Goal: Information Seeking & Learning: Check status

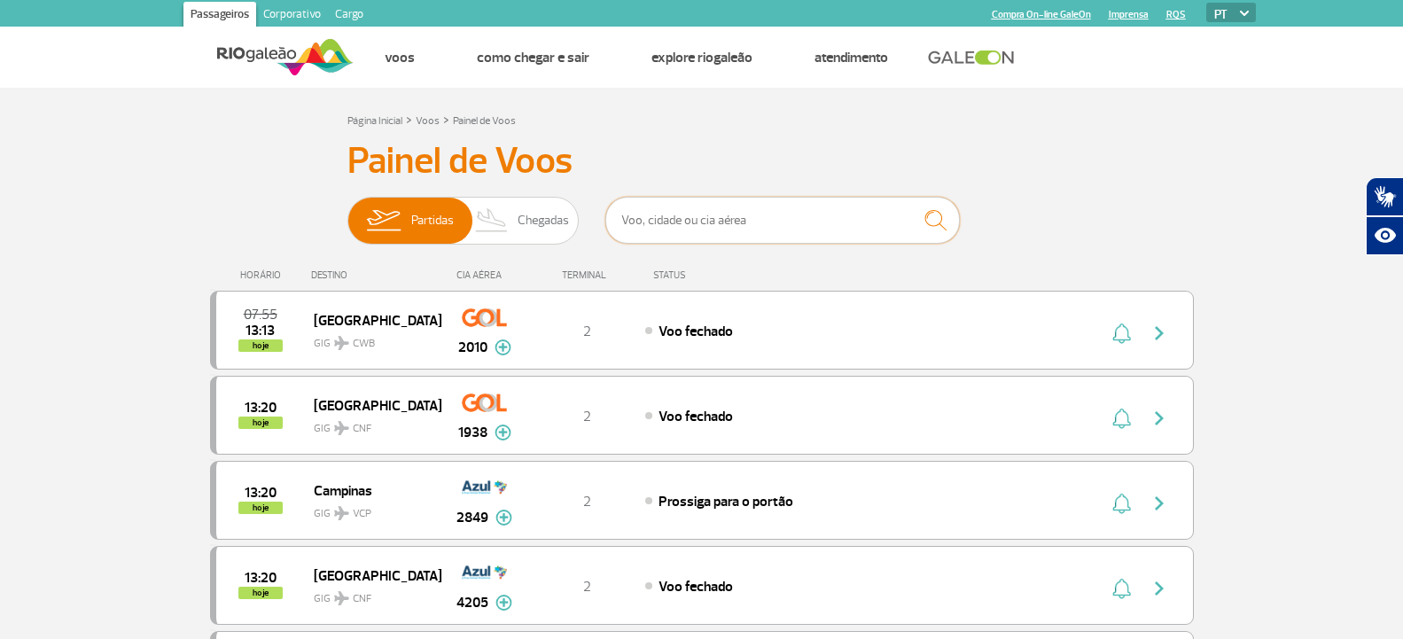
click at [664, 207] on input "text" at bounding box center [782, 220] width 355 height 47
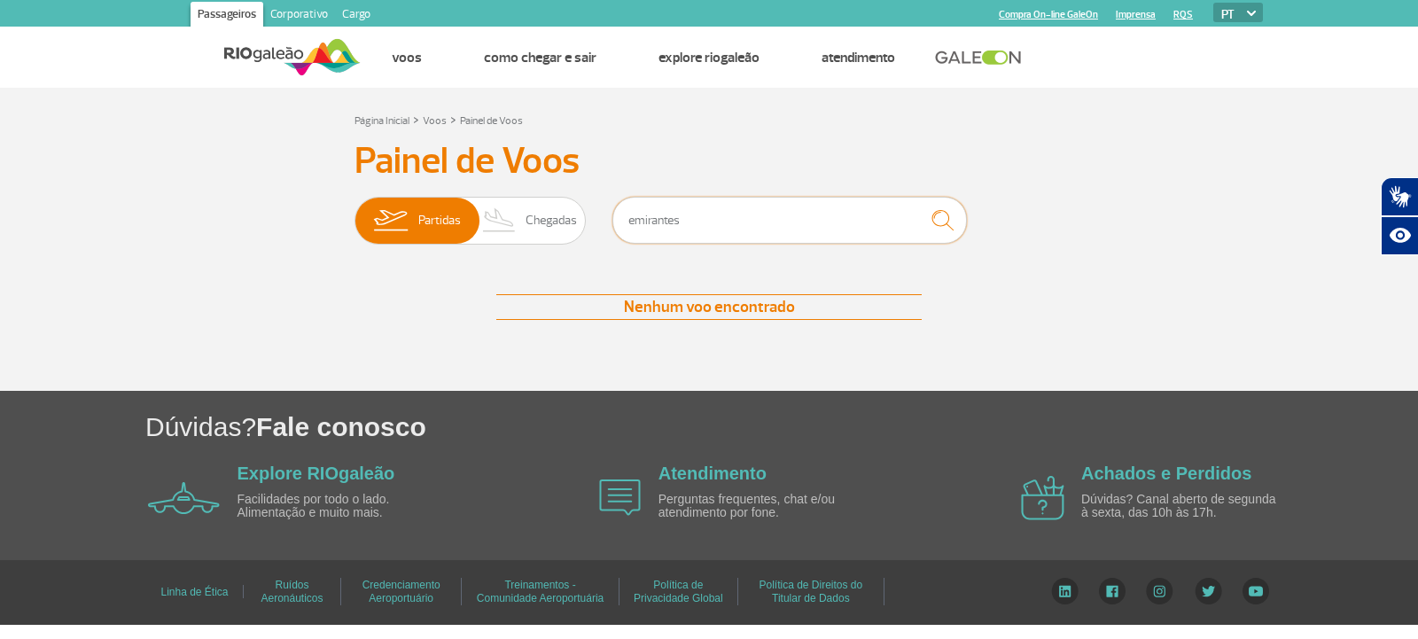
click at [708, 217] on input "emirantes" at bounding box center [790, 220] width 355 height 47
click at [634, 218] on input "emirantes" at bounding box center [790, 220] width 355 height 47
type input "Emirantes"
click at [713, 213] on input "Emirantes" at bounding box center [790, 220] width 355 height 47
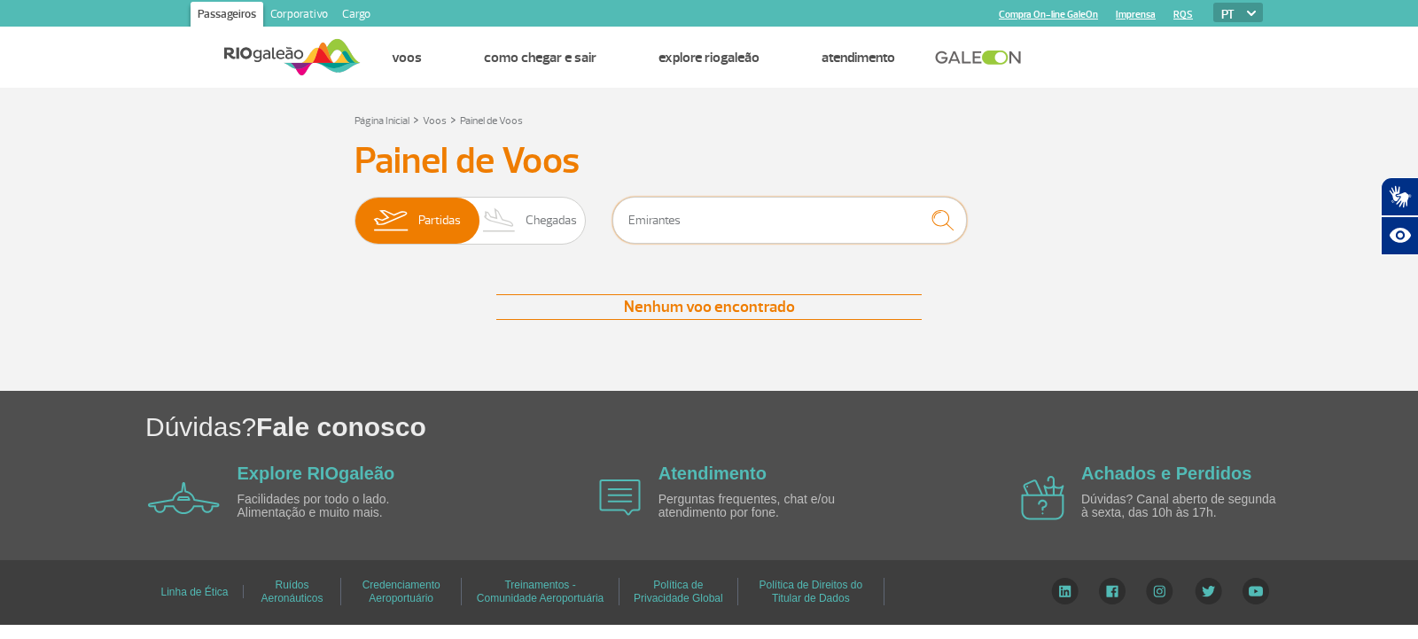
click at [713, 213] on input "Emirantes" at bounding box center [790, 220] width 355 height 47
drag, startPoint x: 683, startPoint y: 225, endPoint x: 546, endPoint y: 250, distance: 139.6
click at [546, 250] on div "Partidas Chegadas Emirantes" at bounding box center [709, 223] width 709 height 53
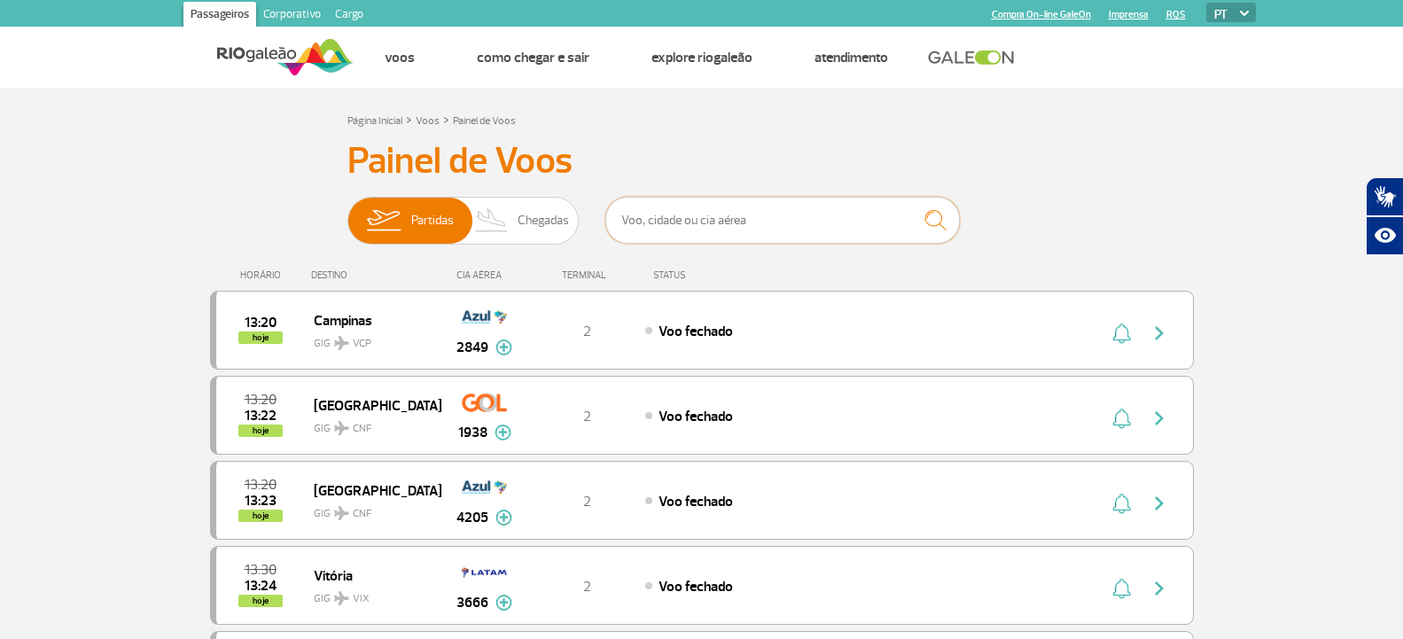
click at [687, 216] on input "text" at bounding box center [782, 220] width 355 height 47
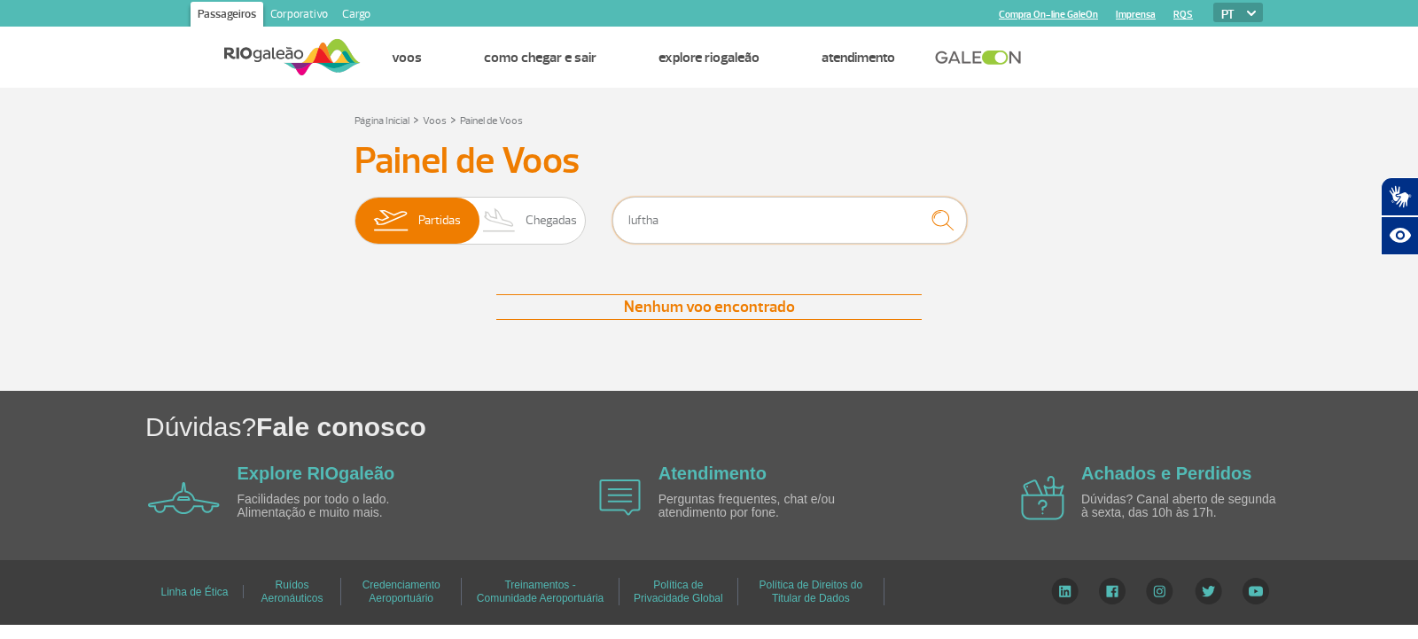
click at [747, 228] on input "luftha" at bounding box center [790, 220] width 355 height 47
type input "lufthansa"
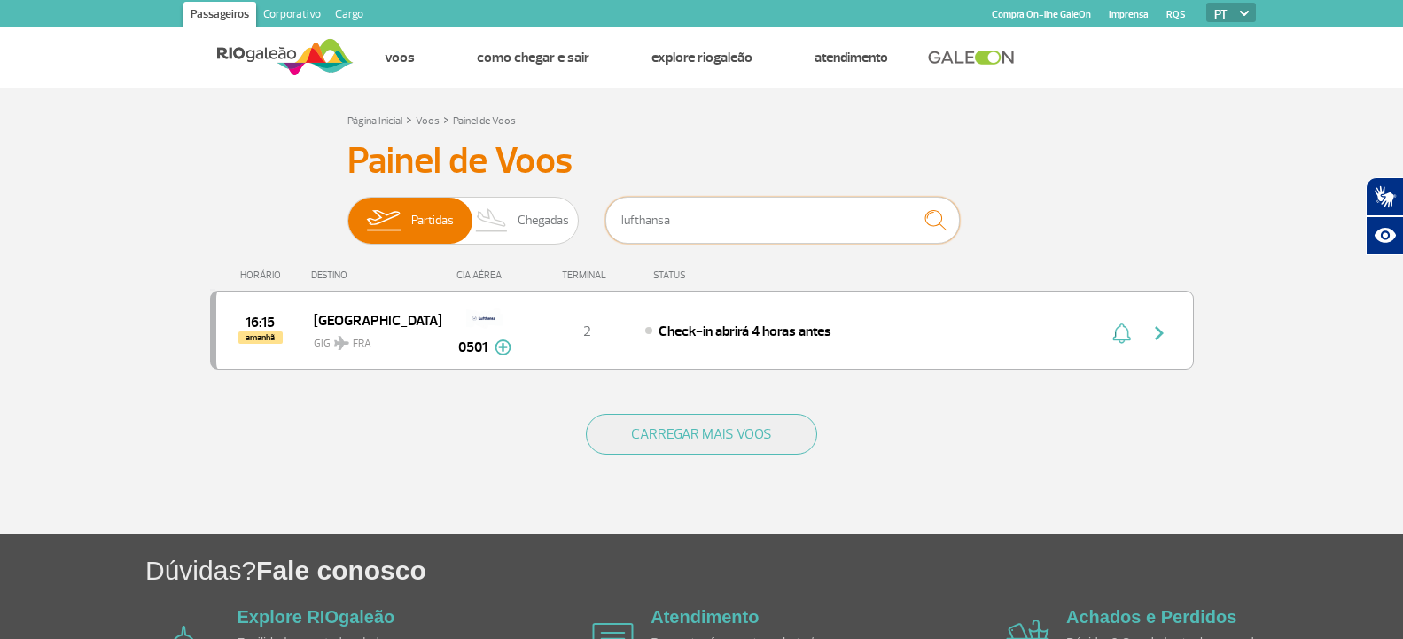
click at [747, 228] on input "lufthansa" at bounding box center [782, 220] width 355 height 47
drag, startPoint x: 670, startPoint y: 215, endPoint x: 584, endPoint y: 222, distance: 86.4
click at [584, 222] on div "Partidas Chegadas lufthansa" at bounding box center [701, 223] width 709 height 53
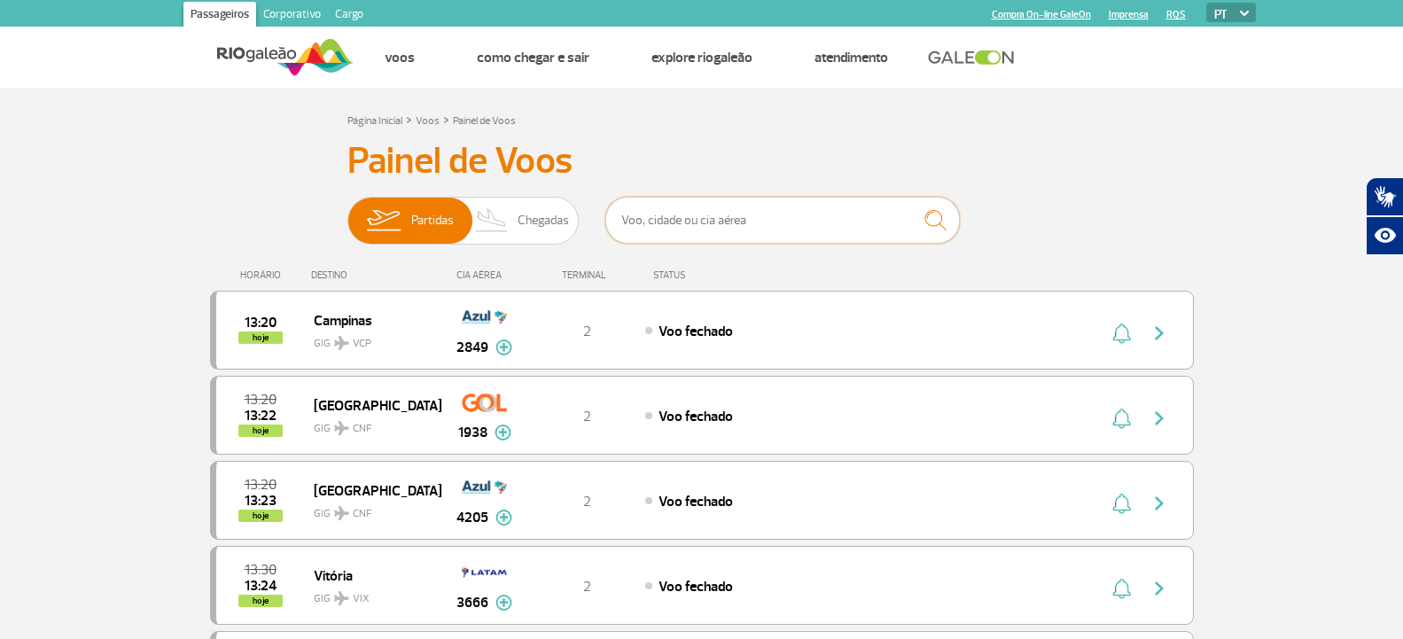
click at [666, 229] on input "text" at bounding box center [782, 220] width 355 height 47
click at [712, 161] on h3 "Painel de Voos" at bounding box center [701, 161] width 709 height 44
click at [636, 236] on input "text" at bounding box center [782, 220] width 355 height 47
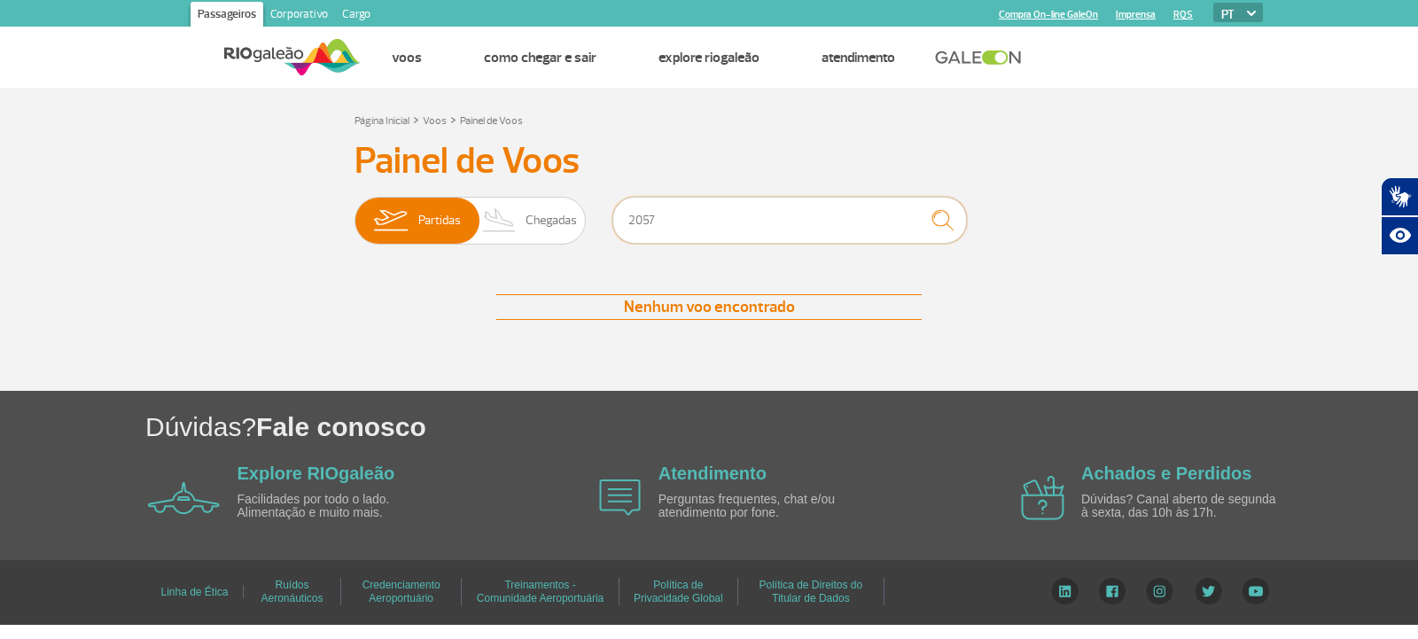
click at [658, 230] on input "2057" at bounding box center [790, 220] width 355 height 47
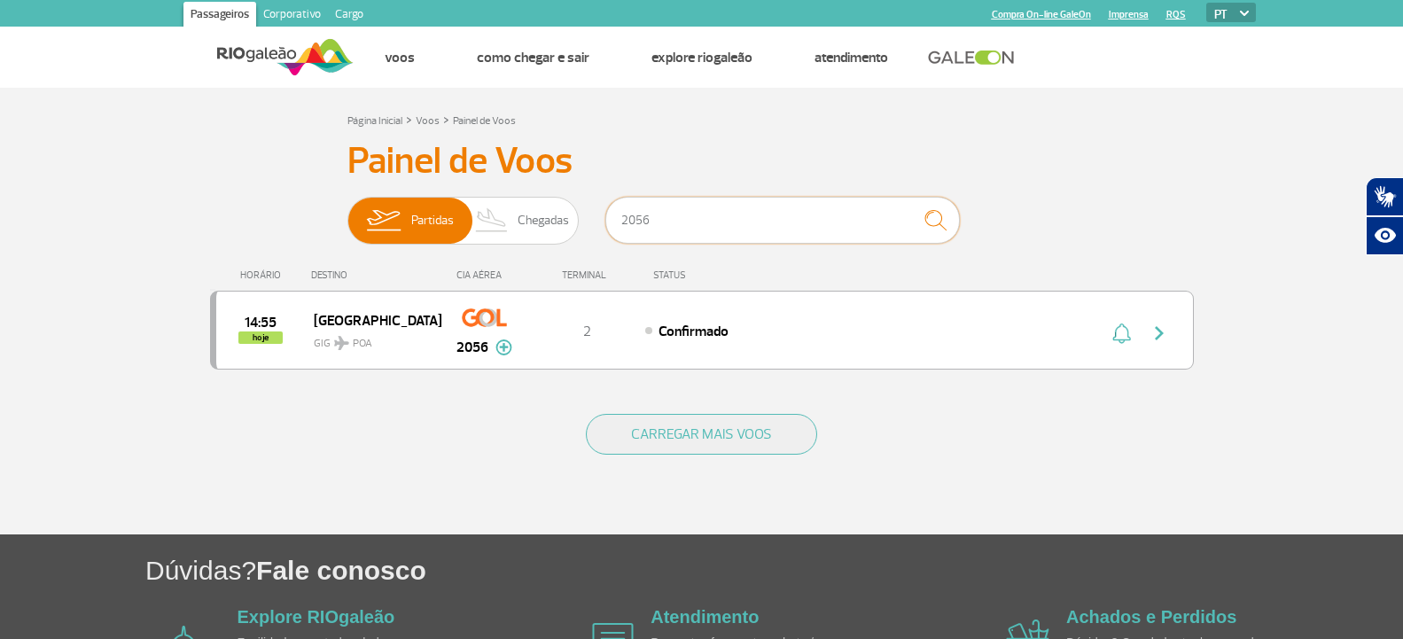
type input "2056"
click at [805, 289] on div "14:55 hoje [GEOGRAPHIC_DATA] GIG POA 2056 2 Confirmado Parcerias: COPA Airlines…" at bounding box center [702, 329] width 984 height 81
click at [802, 292] on div "14:55 hoje [GEOGRAPHIC_DATA] GIG POA 2056 2 Confirmado Parcerias: COPA Airlines…" at bounding box center [702, 330] width 984 height 79
click at [816, 300] on div "14:55 hoje [GEOGRAPHIC_DATA] GIG POA 2056 2 Confirmado Parcerias: COPA Airlines…" at bounding box center [702, 330] width 984 height 79
click at [1163, 340] on img "button" at bounding box center [1159, 333] width 21 height 21
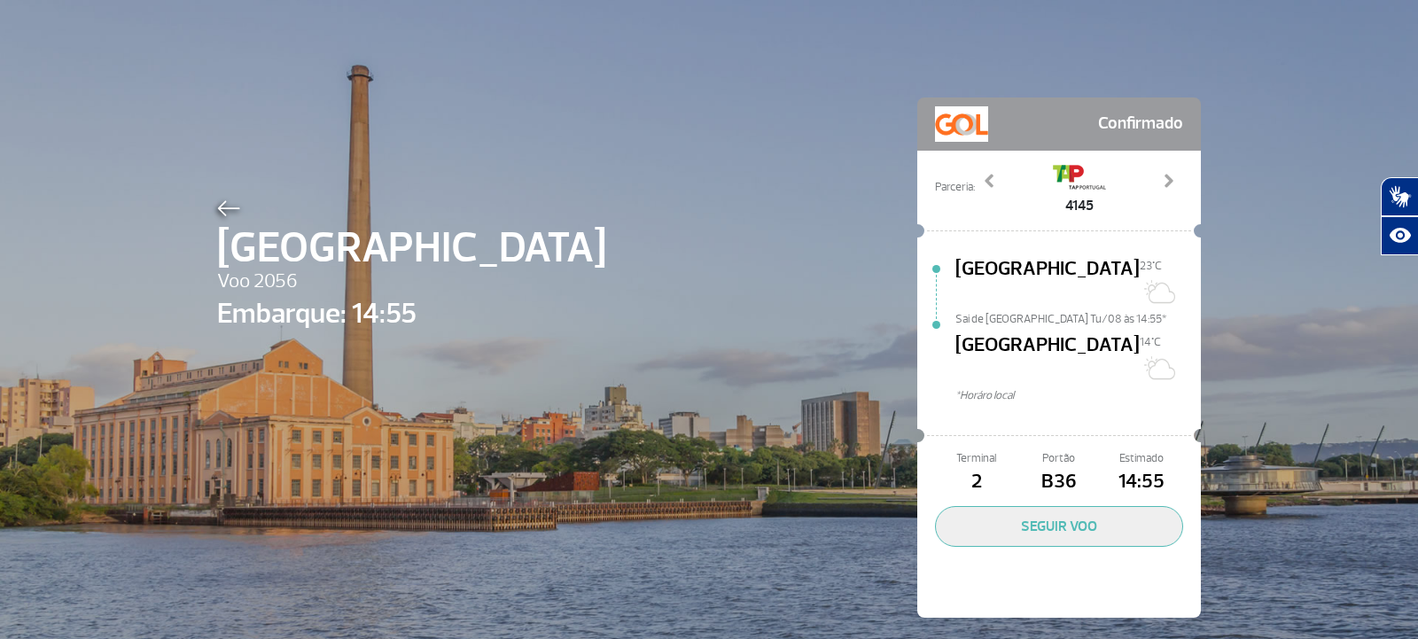
click at [226, 197] on div at bounding box center [411, 205] width 389 height 21
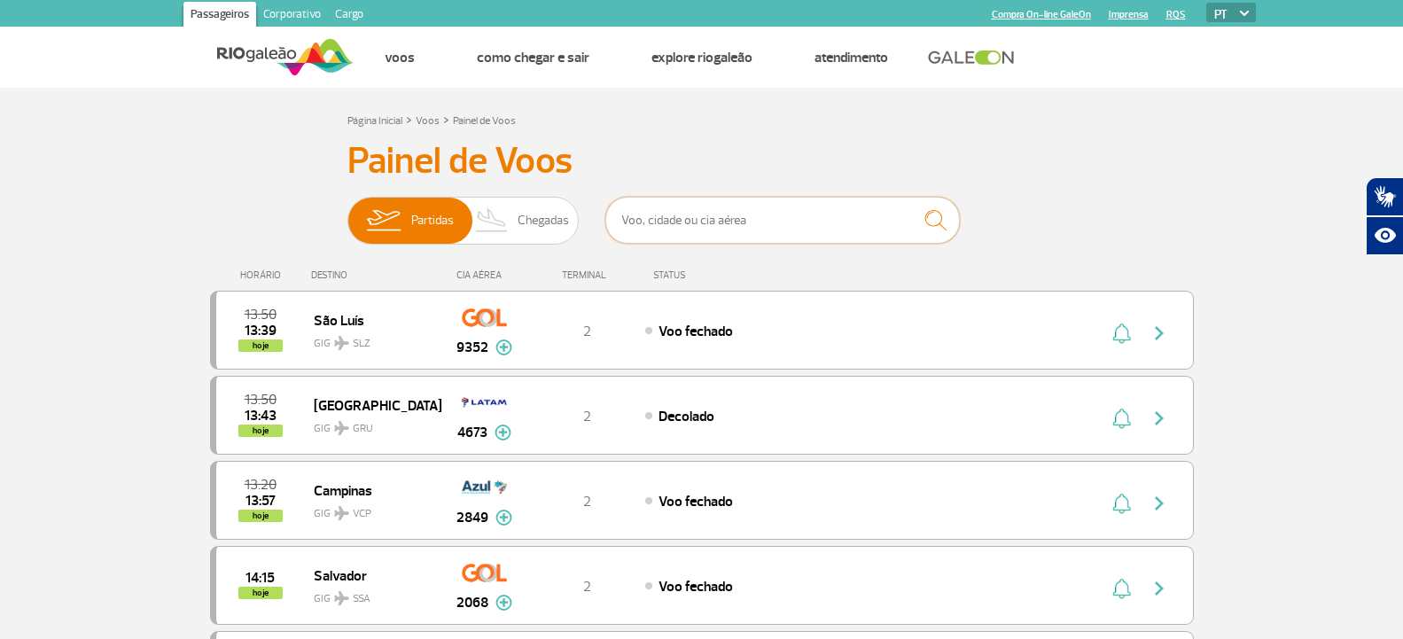
click at [805, 224] on input "text" at bounding box center [782, 220] width 355 height 47
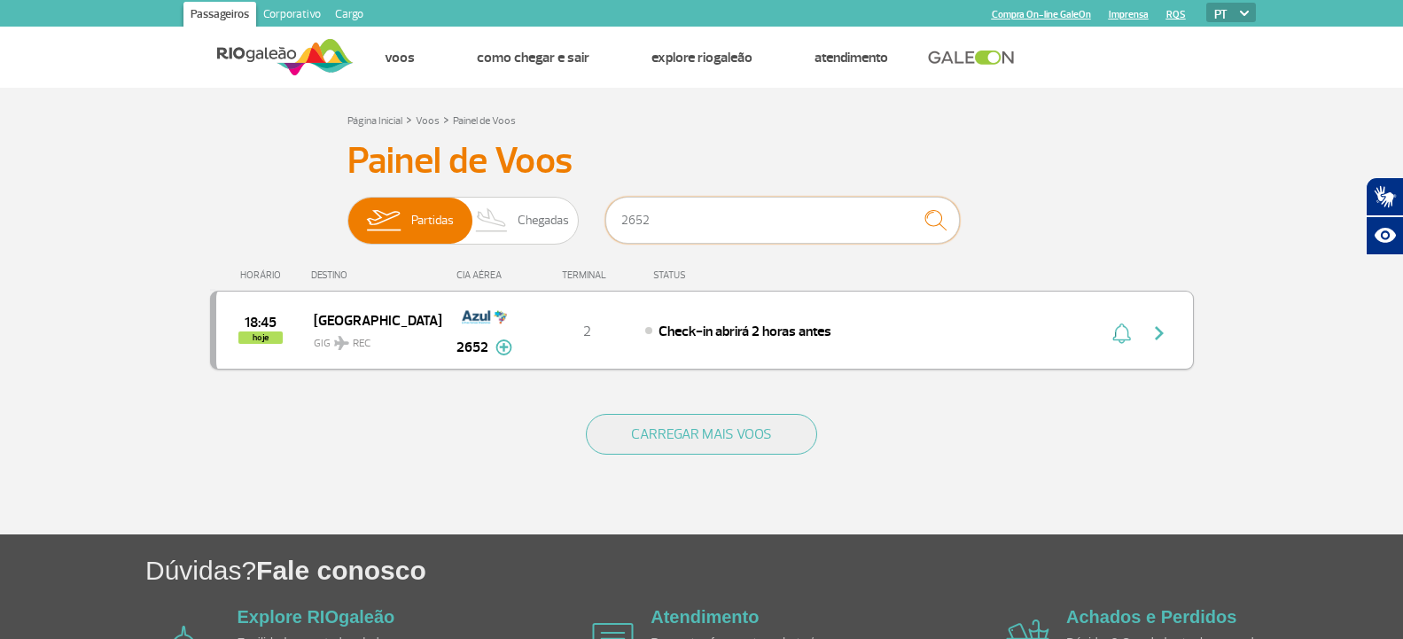
type input "2652"
click at [1036, 357] on div "18:45 hoje Recife GIG REC 2652 2 Check-in abrirá 2 horas antes Parcerias: Avian…" at bounding box center [702, 330] width 984 height 79
click at [1152, 340] on img "button" at bounding box center [1159, 333] width 21 height 21
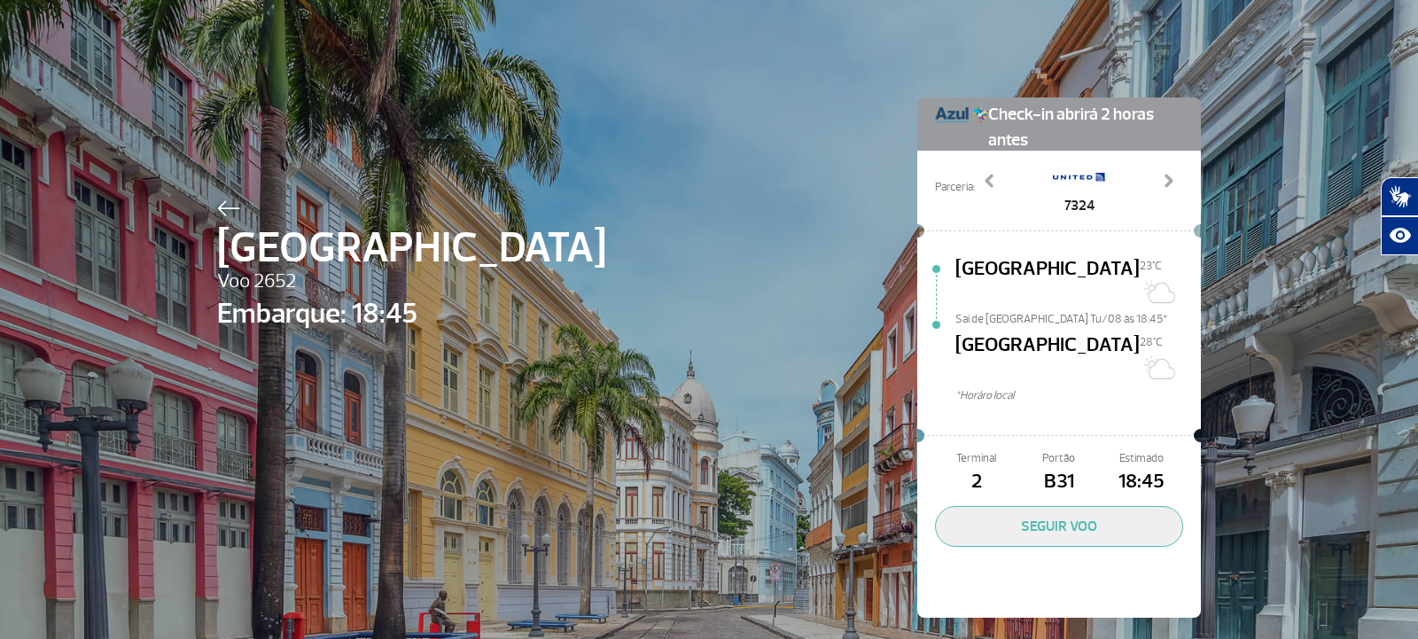
click at [217, 207] on img at bounding box center [228, 208] width 23 height 16
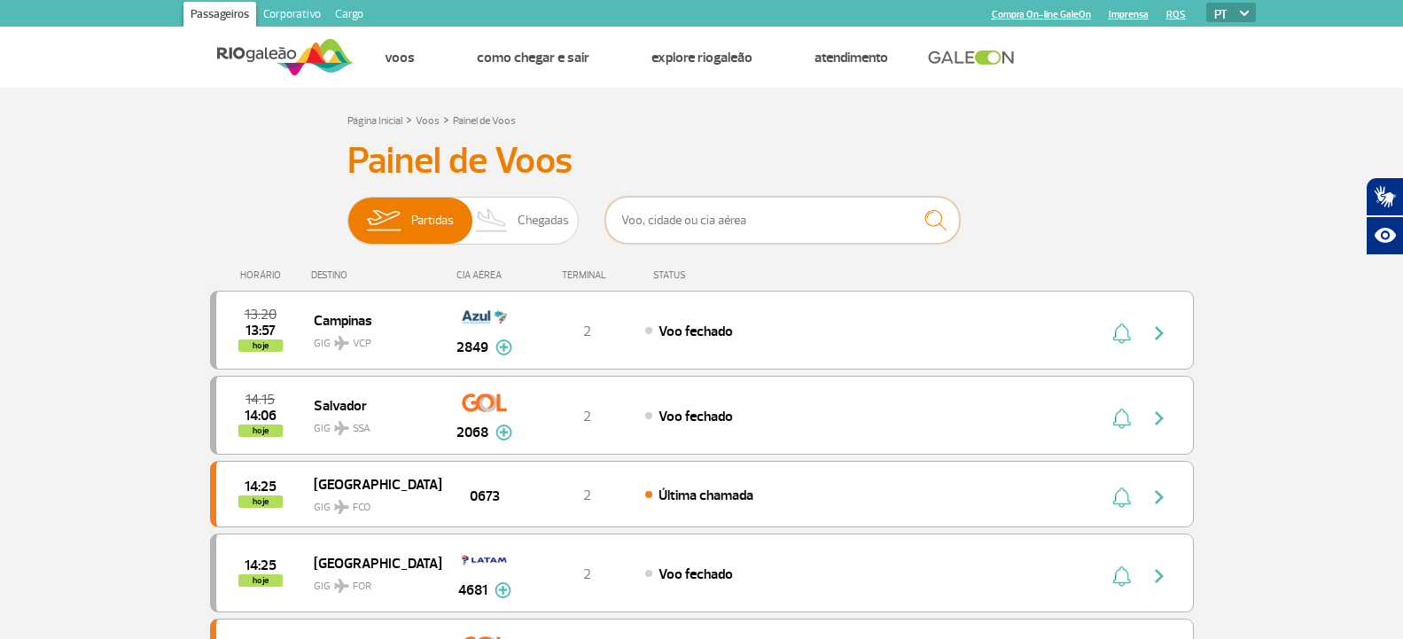
click at [757, 229] on input "text" at bounding box center [782, 220] width 355 height 47
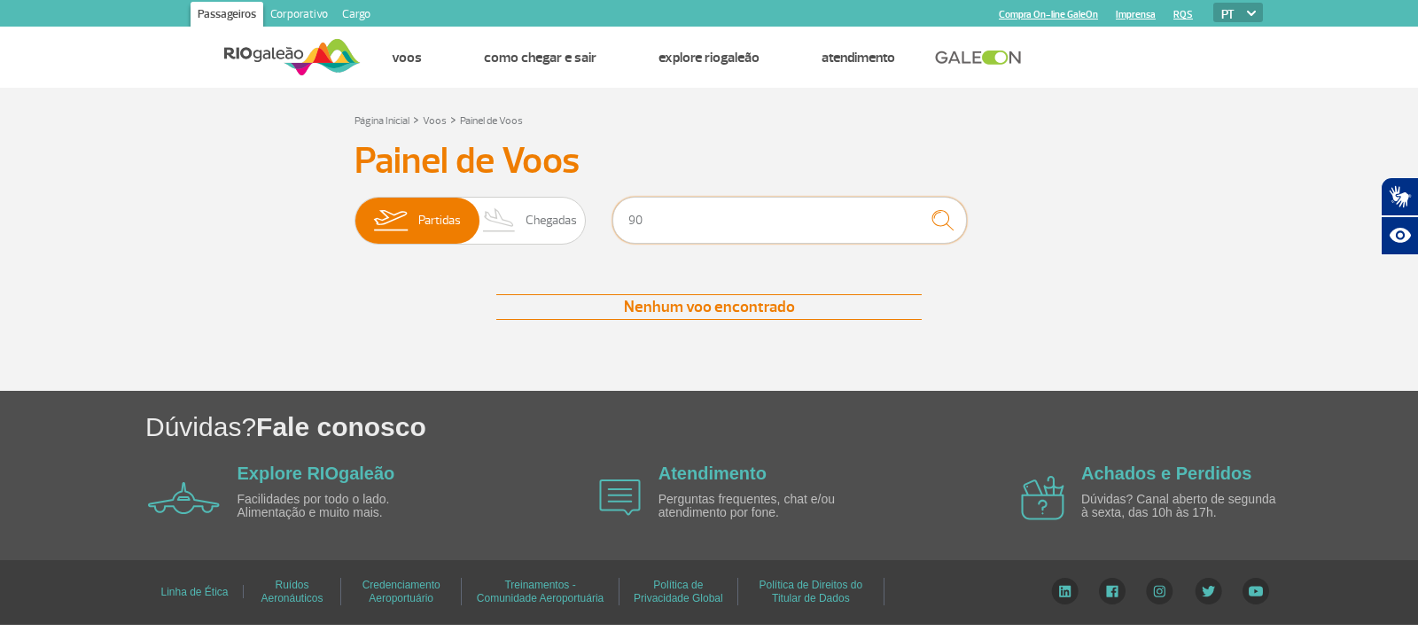
type input "9"
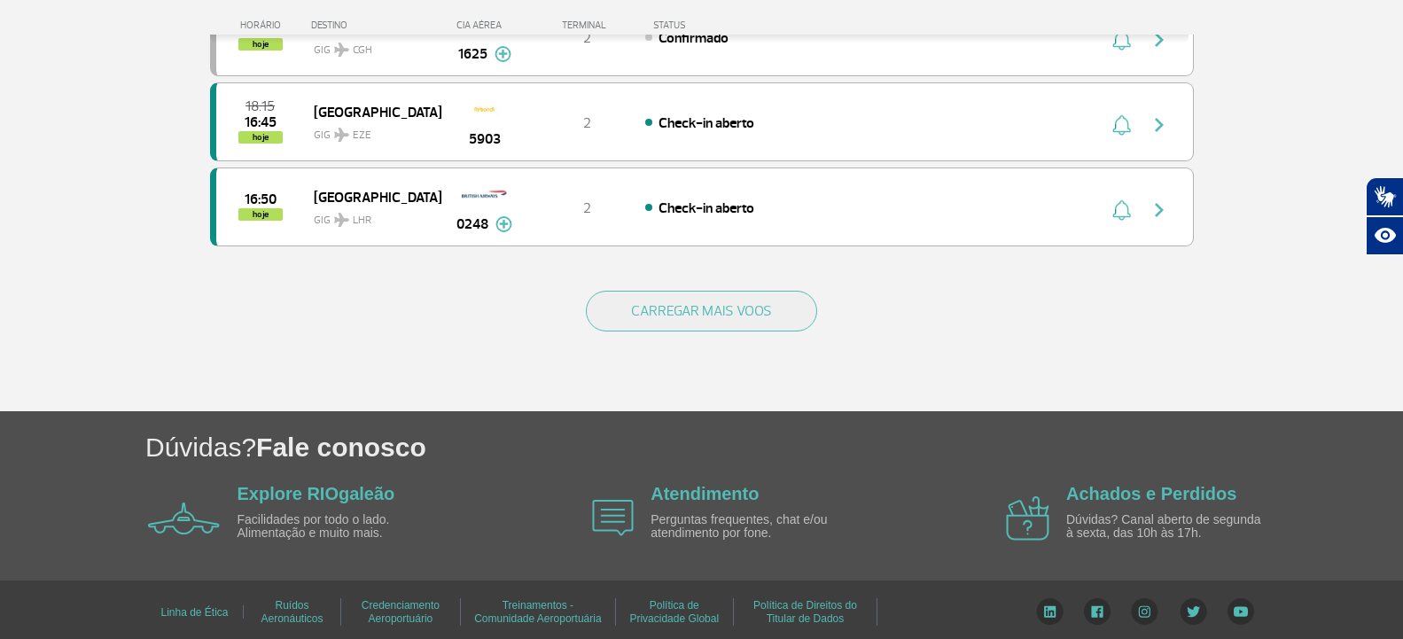
scroll to position [1750, 0]
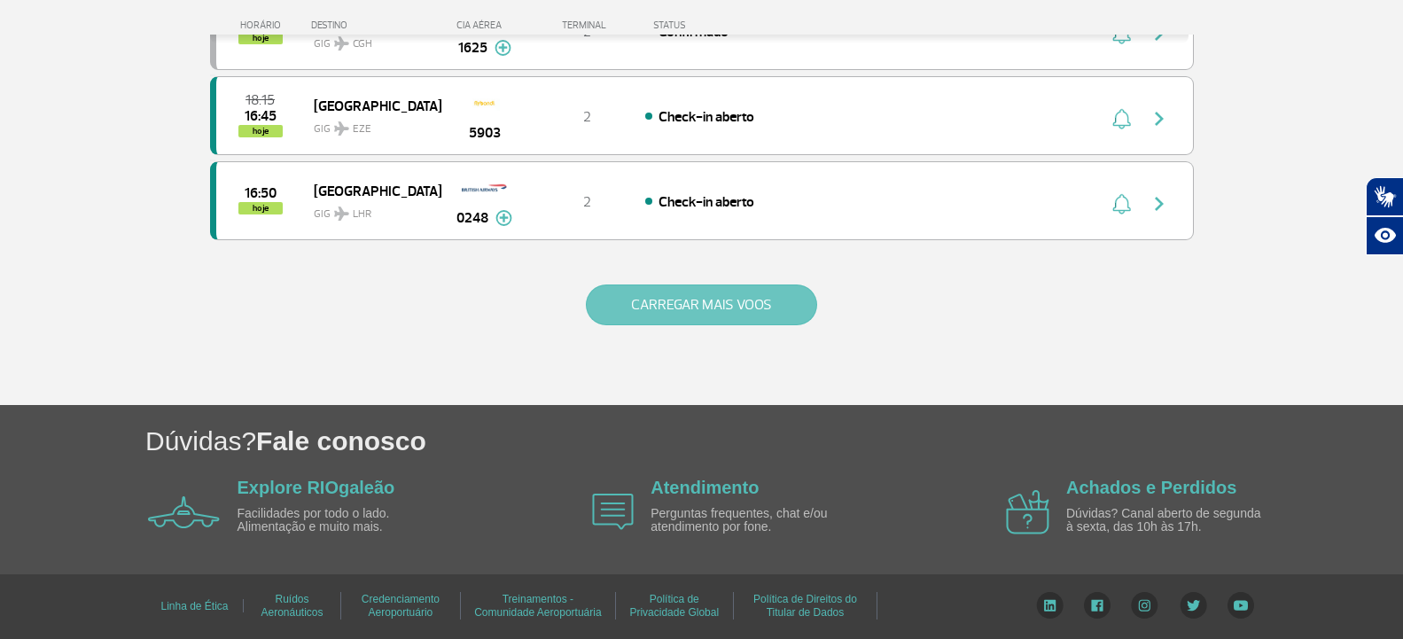
click at [737, 287] on button "CARREGAR MAIS VOOS" at bounding box center [701, 305] width 231 height 41
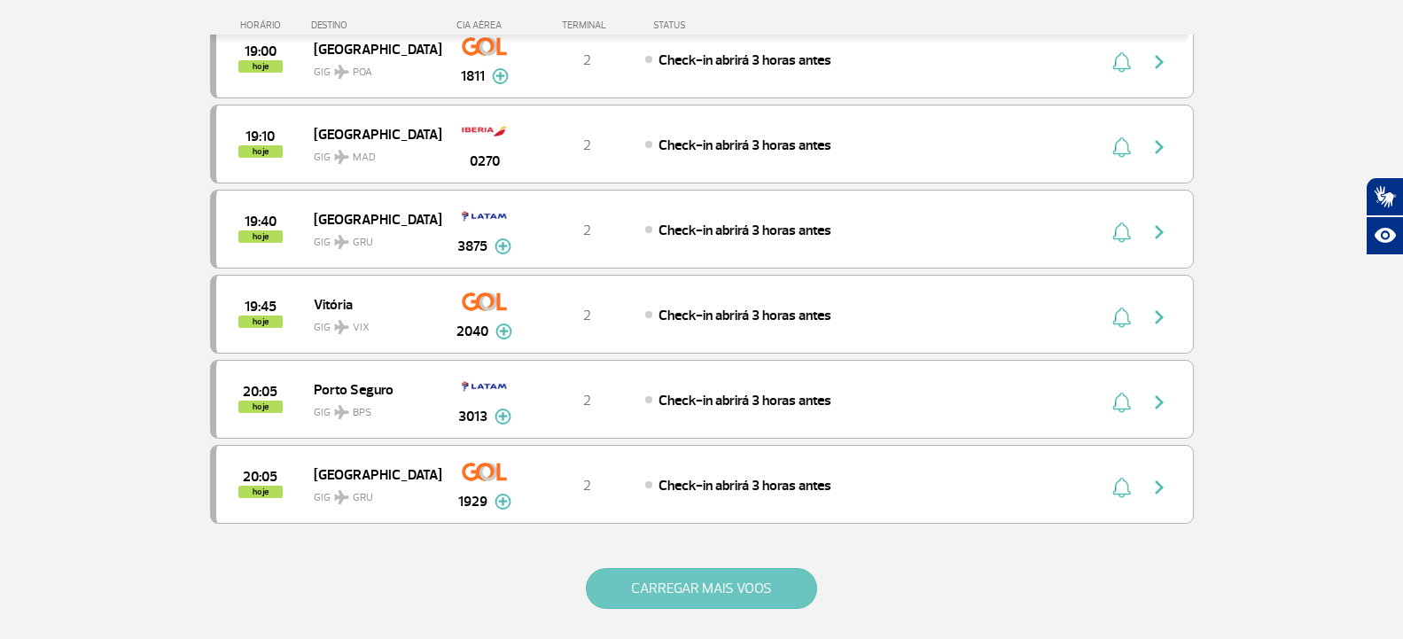
scroll to position [3452, 0]
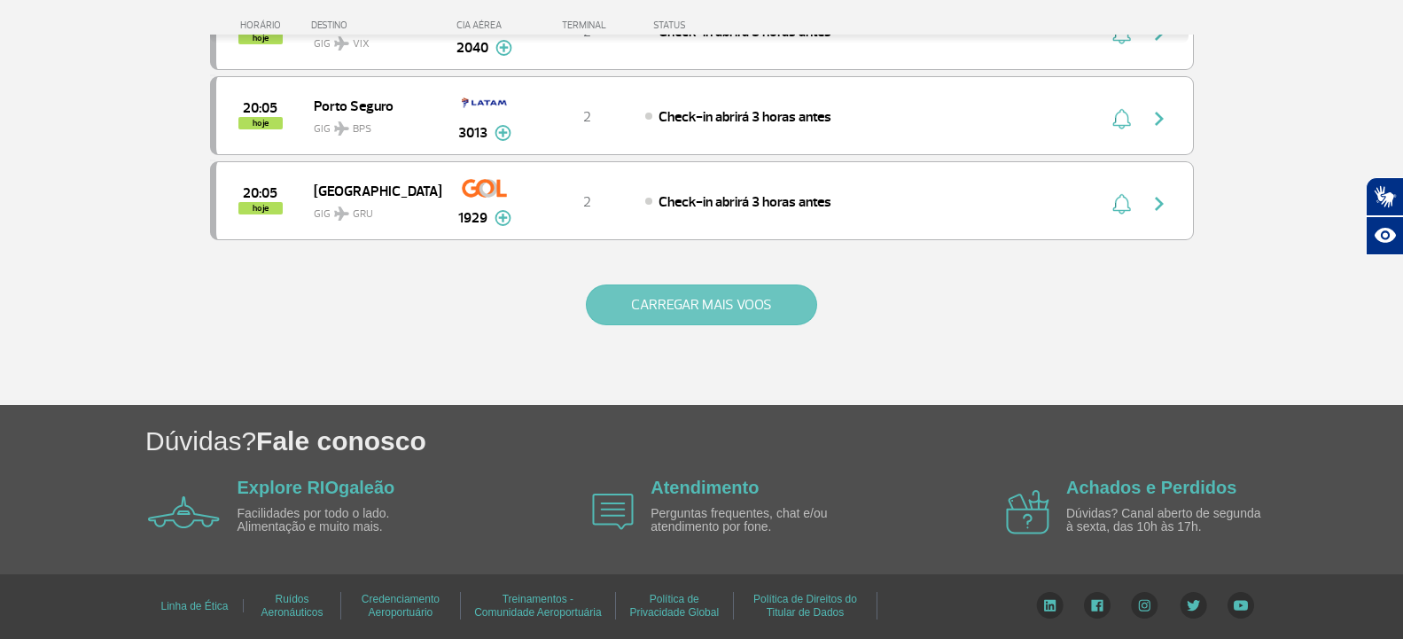
click at [711, 301] on button "CARREGAR MAIS VOOS" at bounding box center [701, 305] width 231 height 41
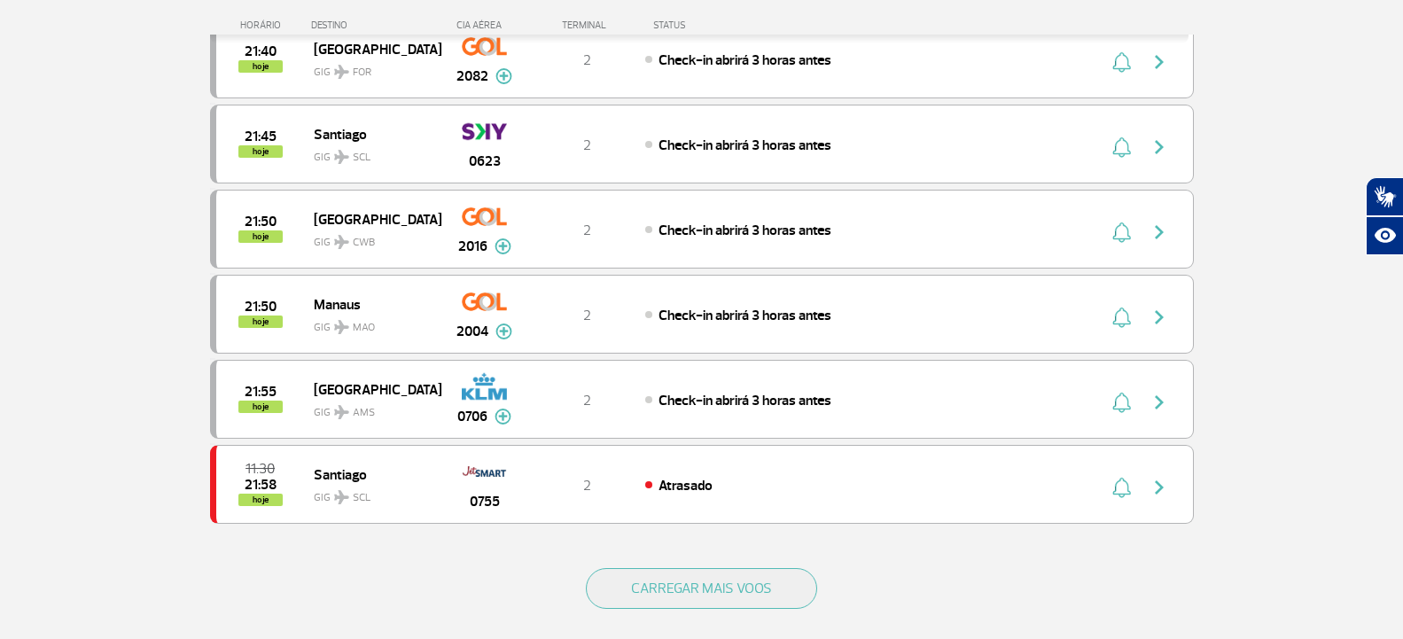
scroll to position [5154, 0]
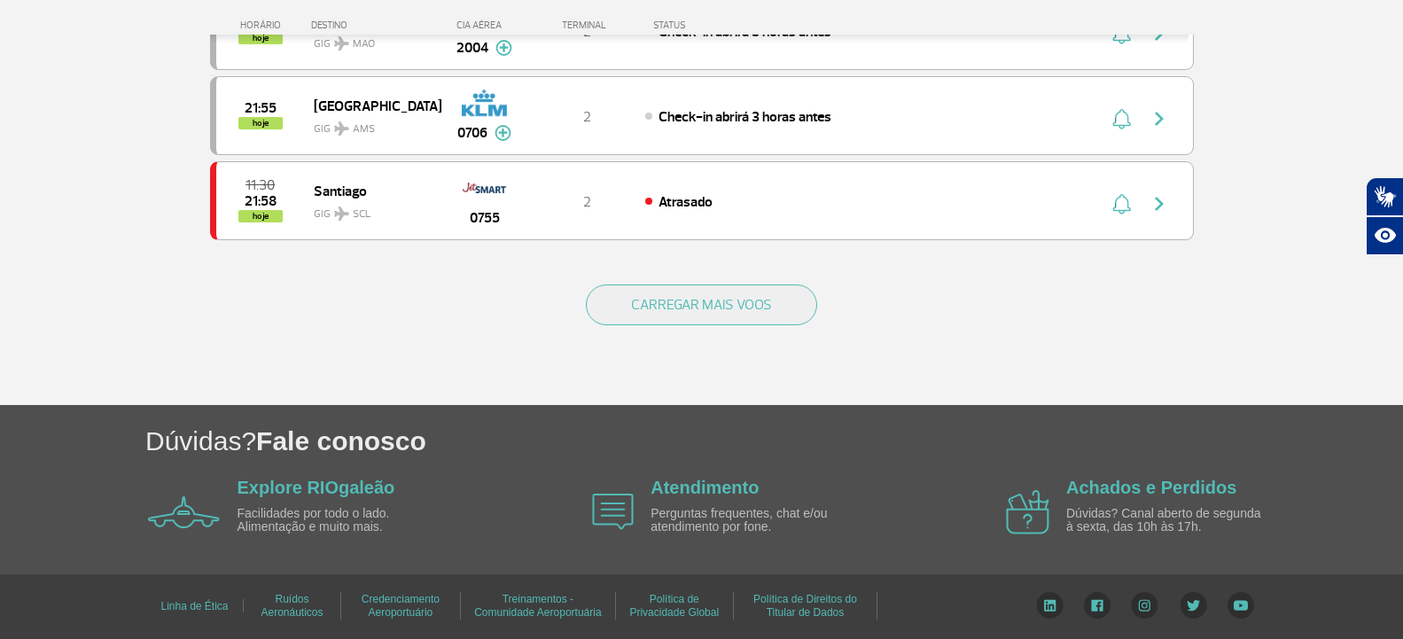
click at [711, 301] on button "CARREGAR MAIS VOOS" at bounding box center [701, 305] width 231 height 41
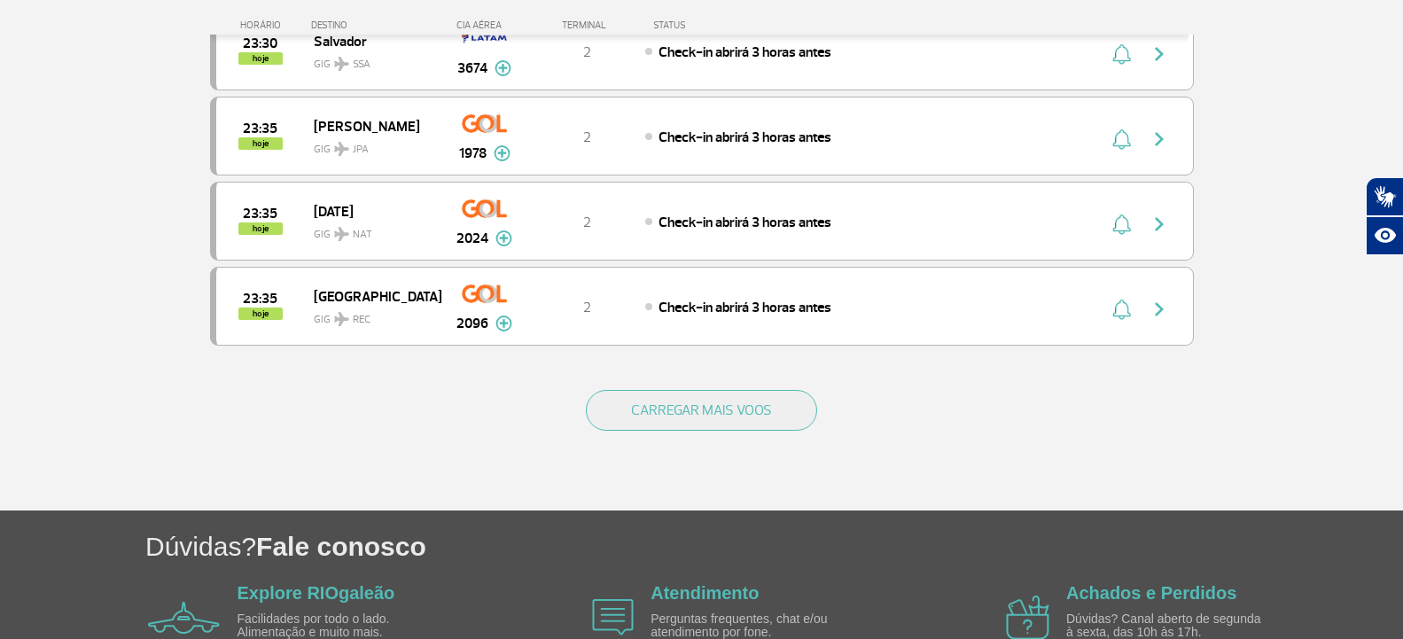
scroll to position [6838, 0]
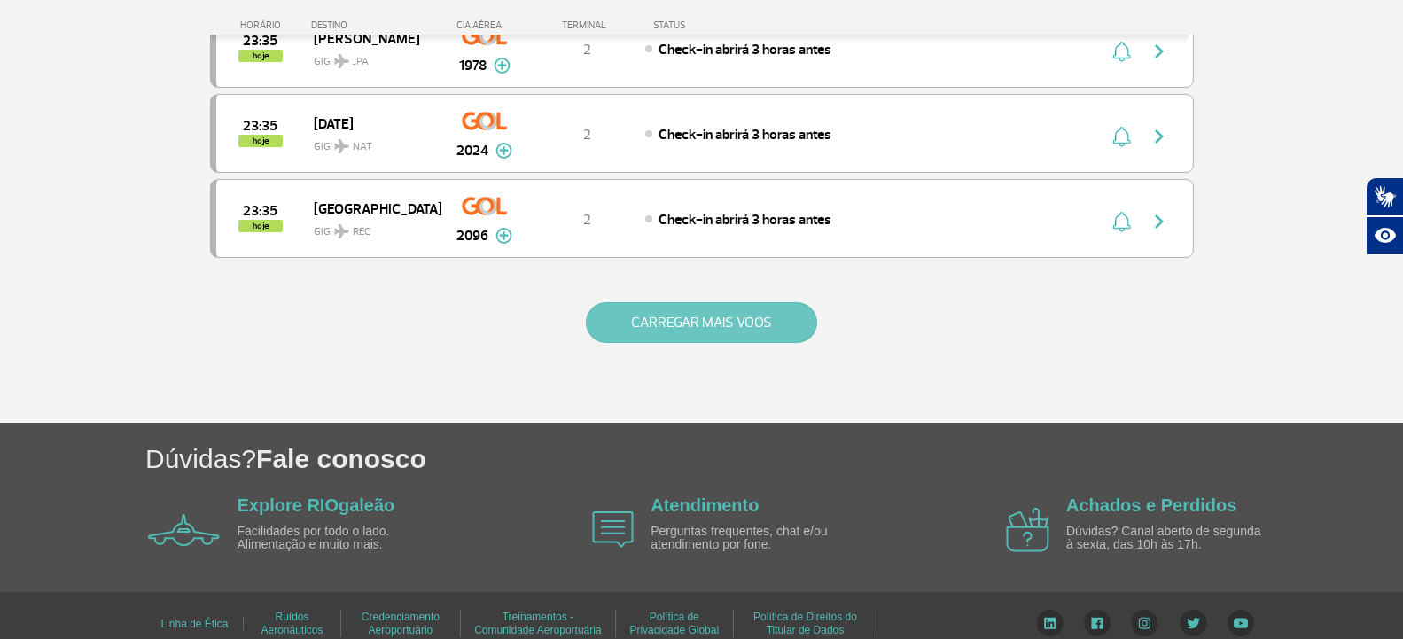
click at [754, 327] on button "CARREGAR MAIS VOOS" at bounding box center [701, 322] width 231 height 41
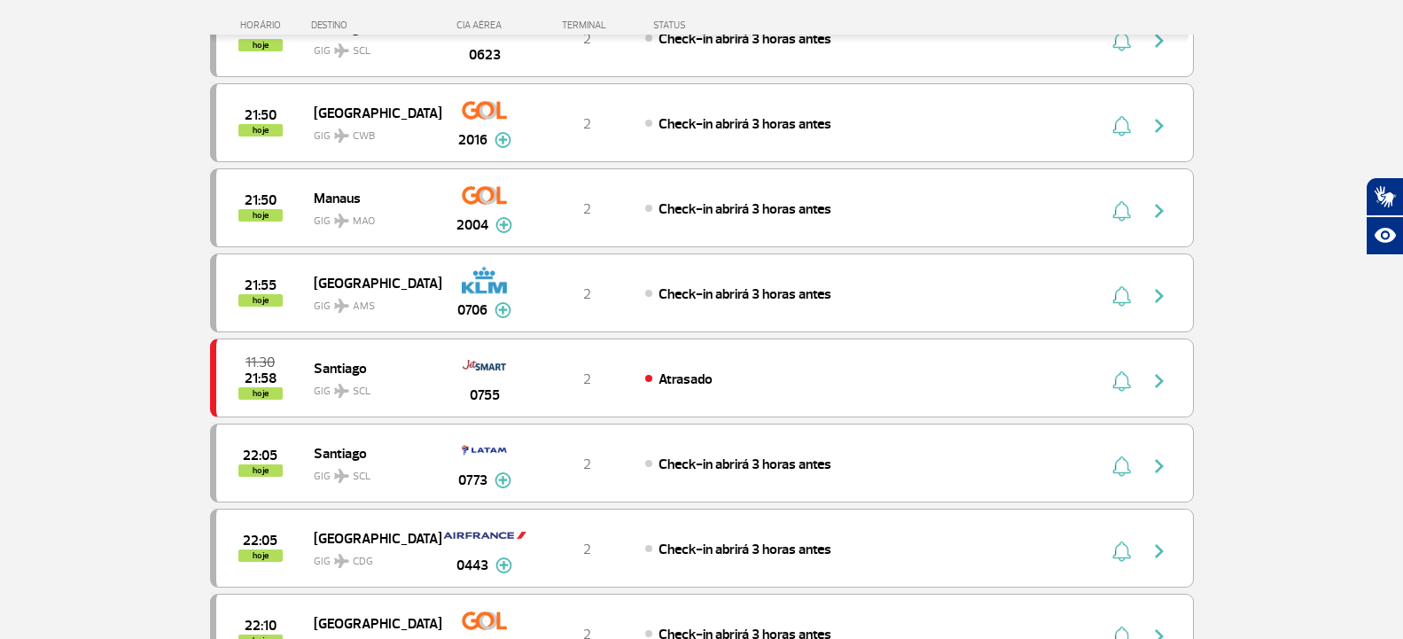
scroll to position [4799, 0]
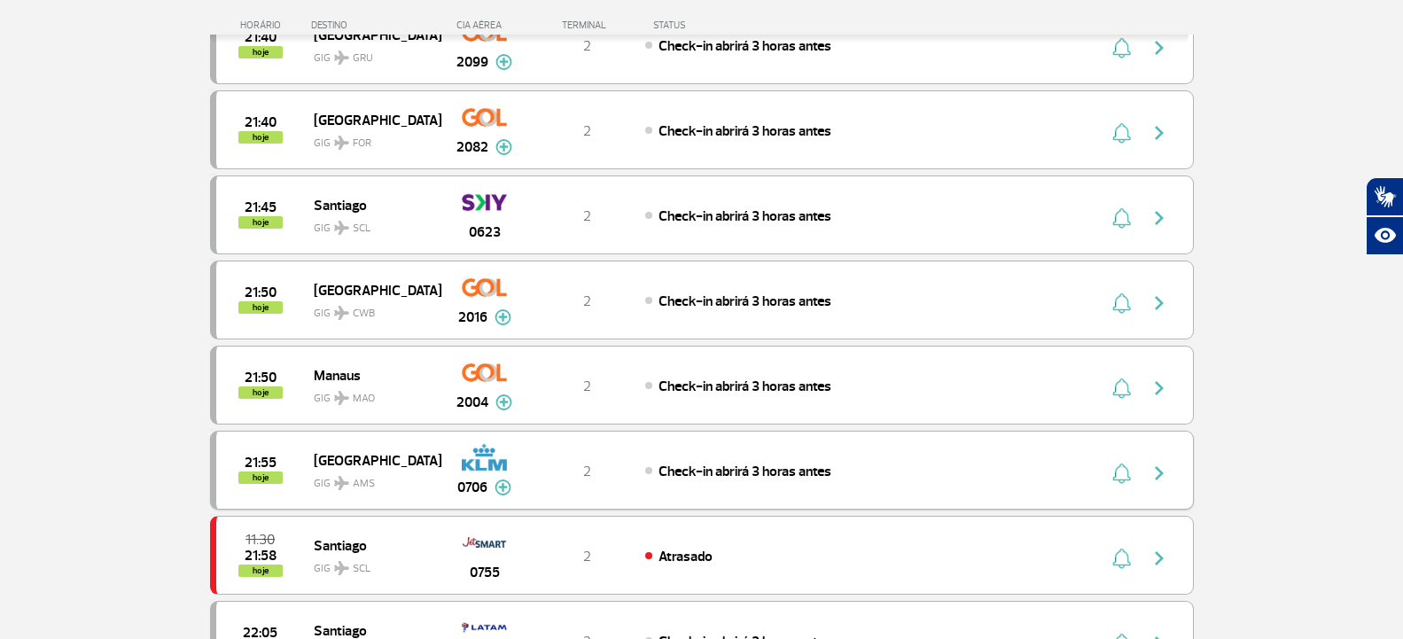
click at [362, 465] on span "[GEOGRAPHIC_DATA]" at bounding box center [370, 460] width 113 height 23
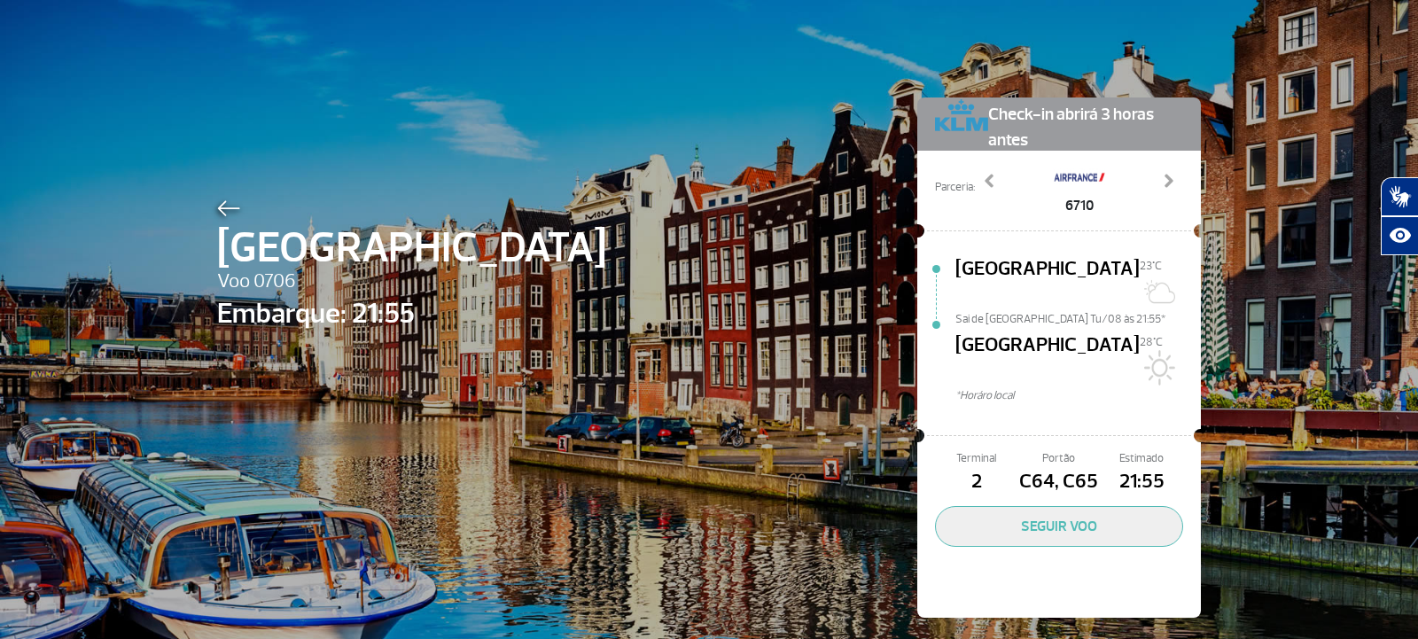
click at [232, 211] on img at bounding box center [228, 208] width 23 height 16
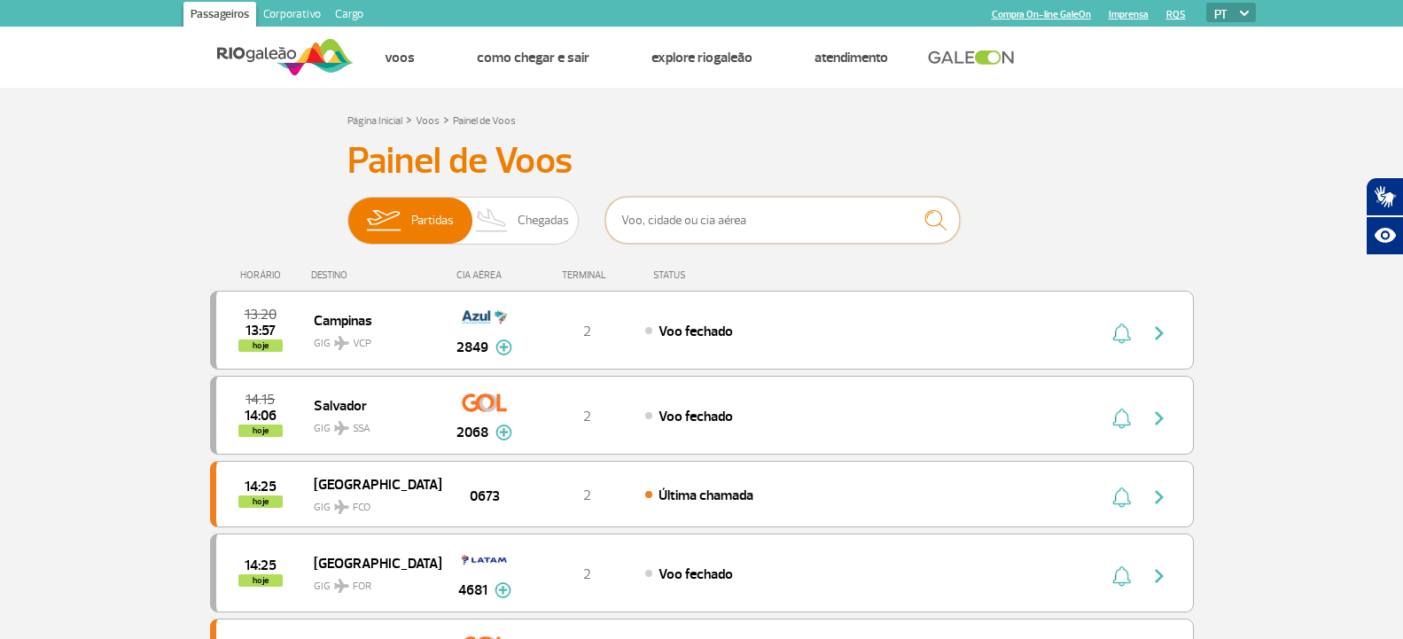
click at [691, 233] on input "text" at bounding box center [782, 220] width 355 height 47
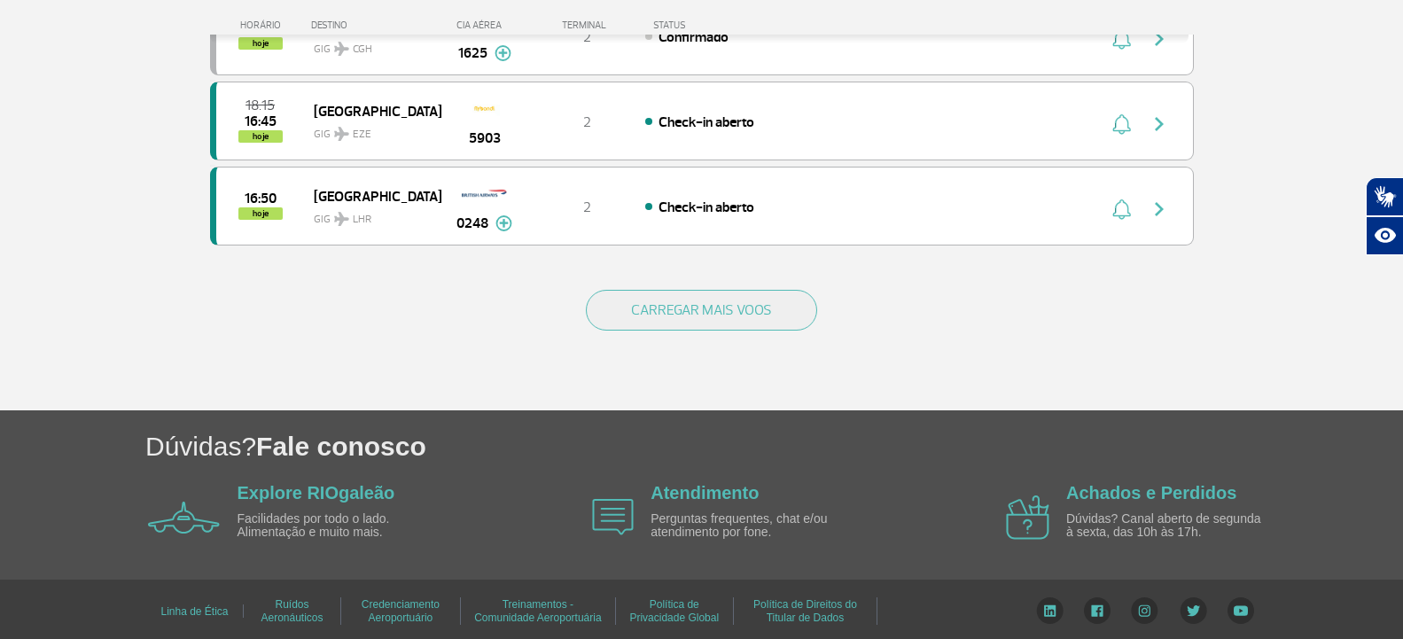
scroll to position [1750, 0]
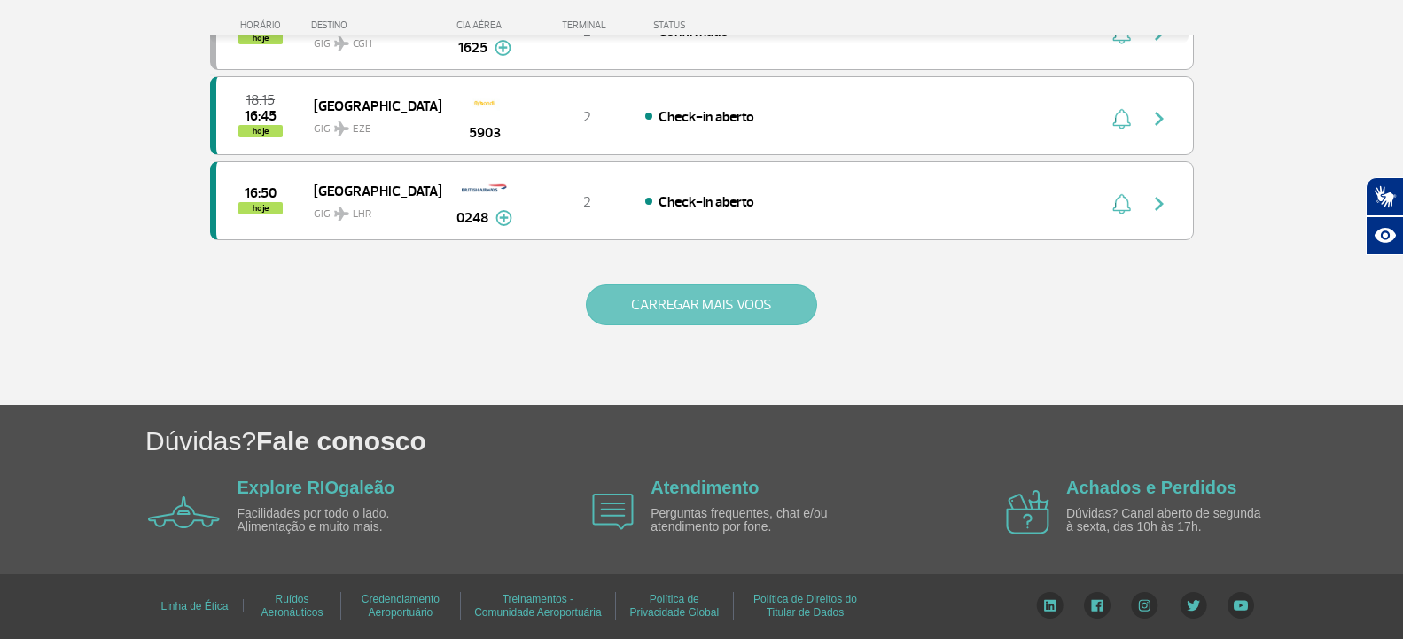
click at [667, 294] on button "CARREGAR MAIS VOOS" at bounding box center [701, 305] width 231 height 41
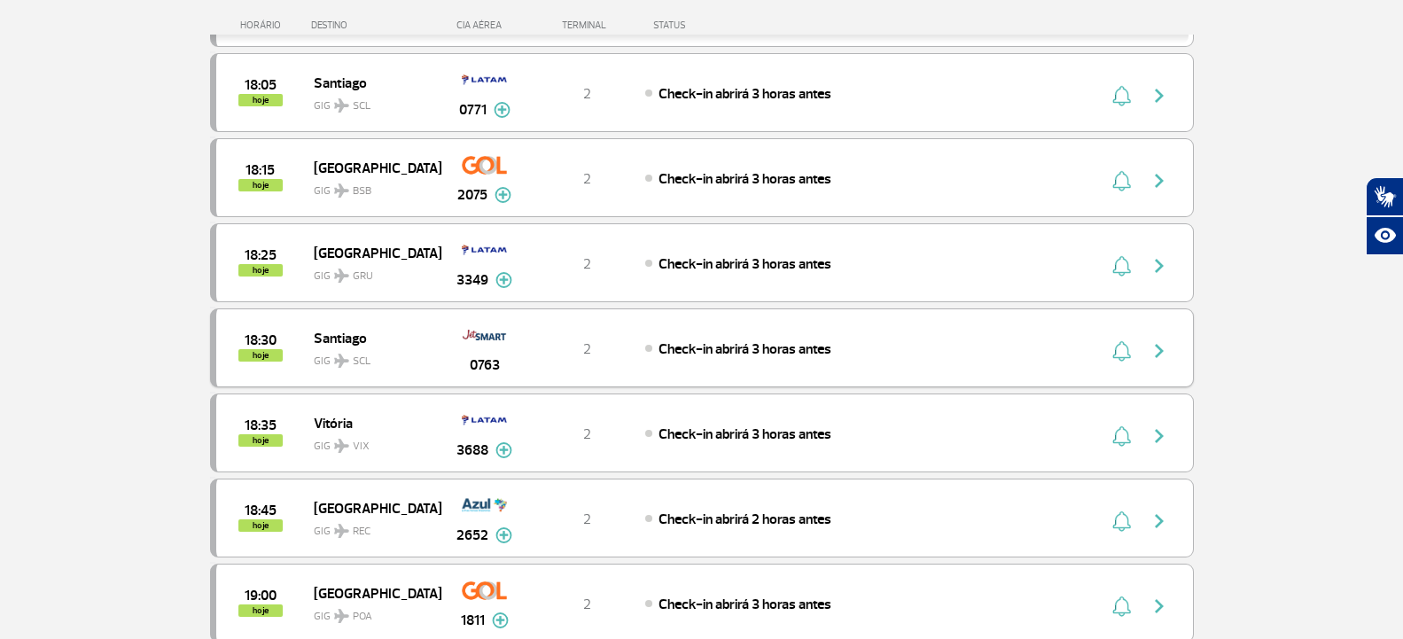
scroll to position [2636, 0]
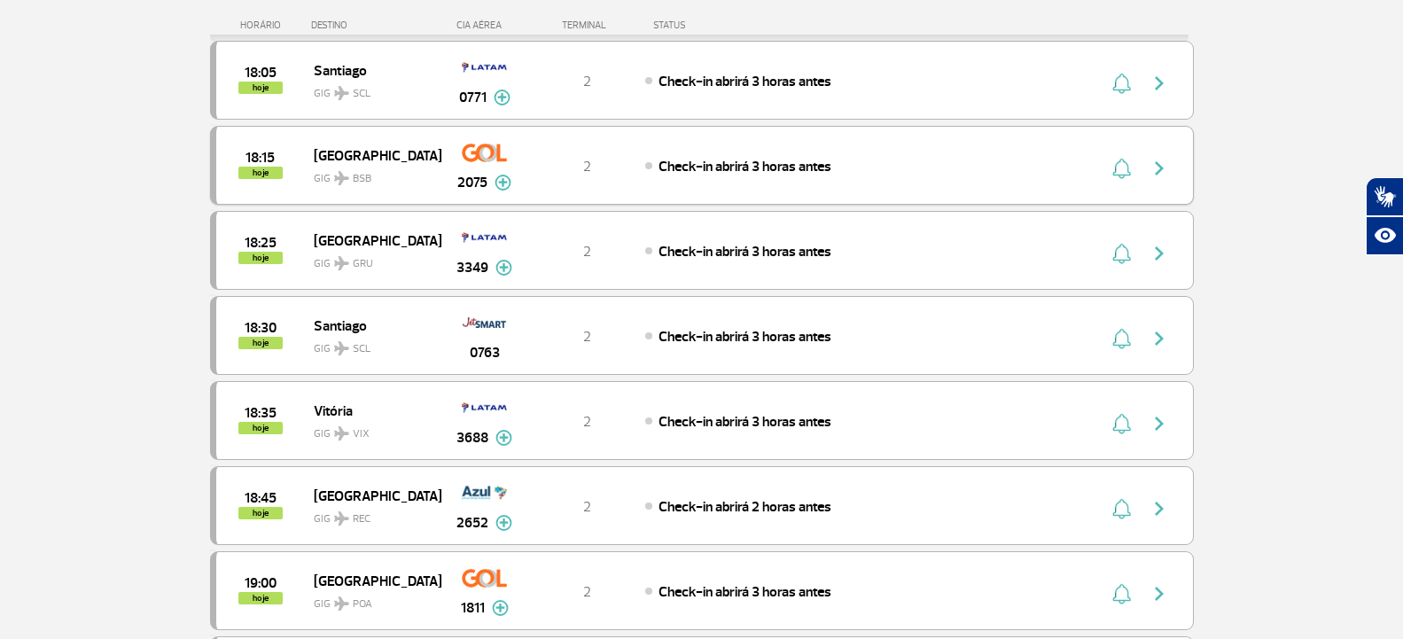
click at [878, 171] on div "Check-in abrirá 3 horas antes" at bounding box center [840, 166] width 391 height 20
